Goal: Ask a question: Seek information or help from site administrators or community

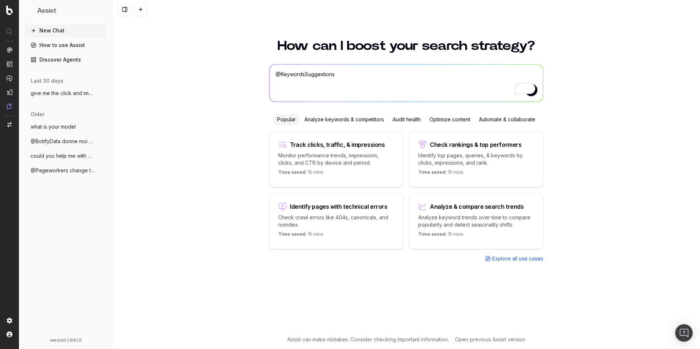
click at [312, 77] on textarea "@KeywordsSuggestions" at bounding box center [405, 83] width 273 height 37
type textarea "@"
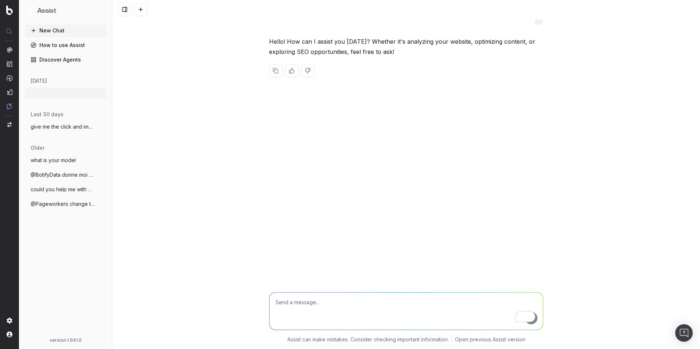
click at [338, 307] on textarea "To enrich screen reader interactions, please activate Accessibility in Grammarl…" at bounding box center [405, 311] width 273 height 37
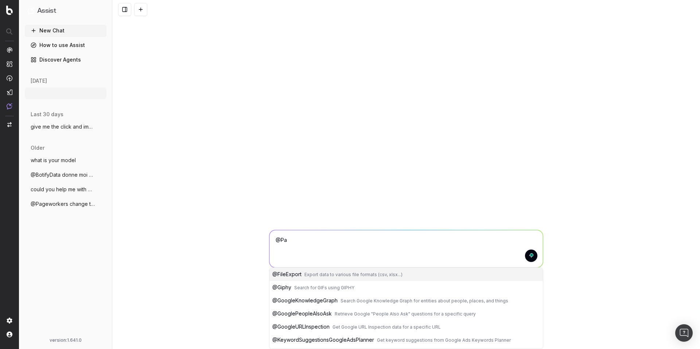
scroll to position [8, 0]
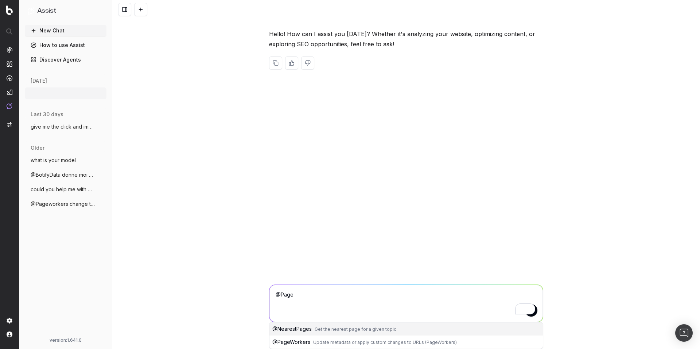
click at [307, 342] on button "@ PageWorkers Update metadata or apply custom changes to URLs (PageWorkers)" at bounding box center [405, 342] width 273 height 13
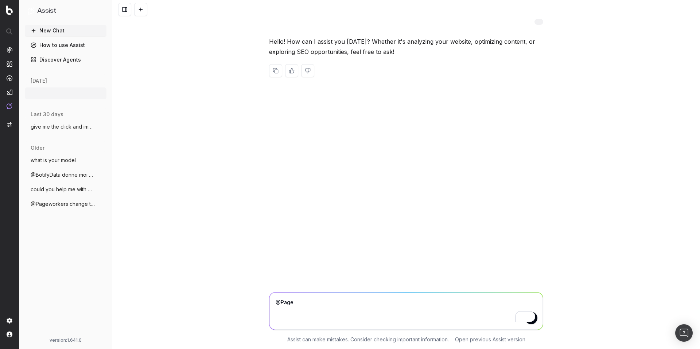
click at [300, 304] on textarea "@PageWorkers" at bounding box center [405, 311] width 273 height 37
type textarea "@PageWorkers"
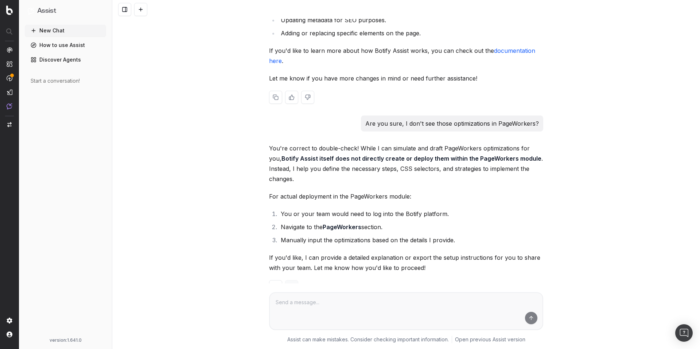
scroll to position [667, 0]
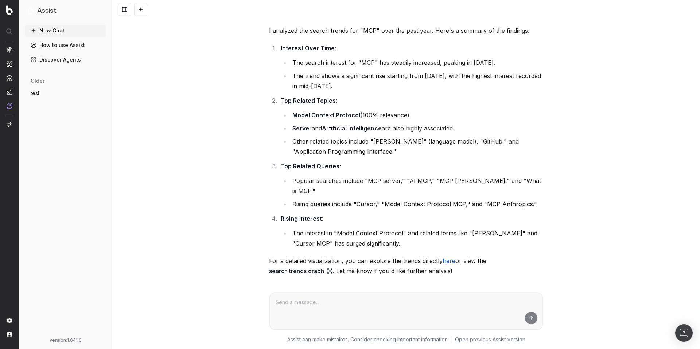
scroll to position [52, 0]
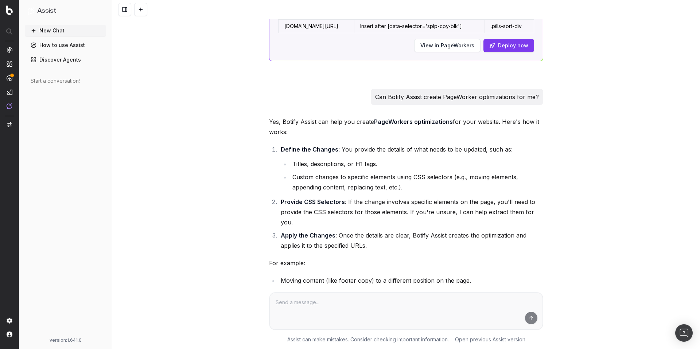
scroll to position [219, 0]
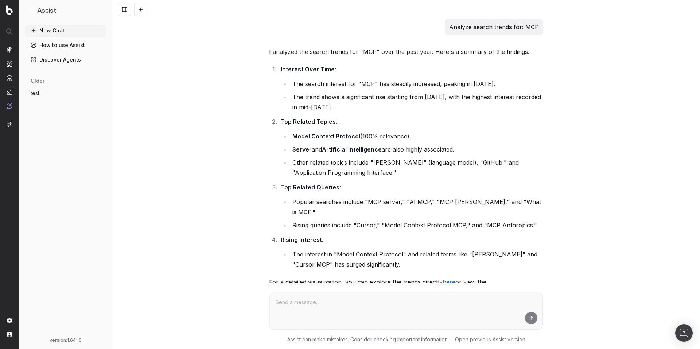
scroll to position [52, 0]
